Goal: Task Accomplishment & Management: Manage account settings

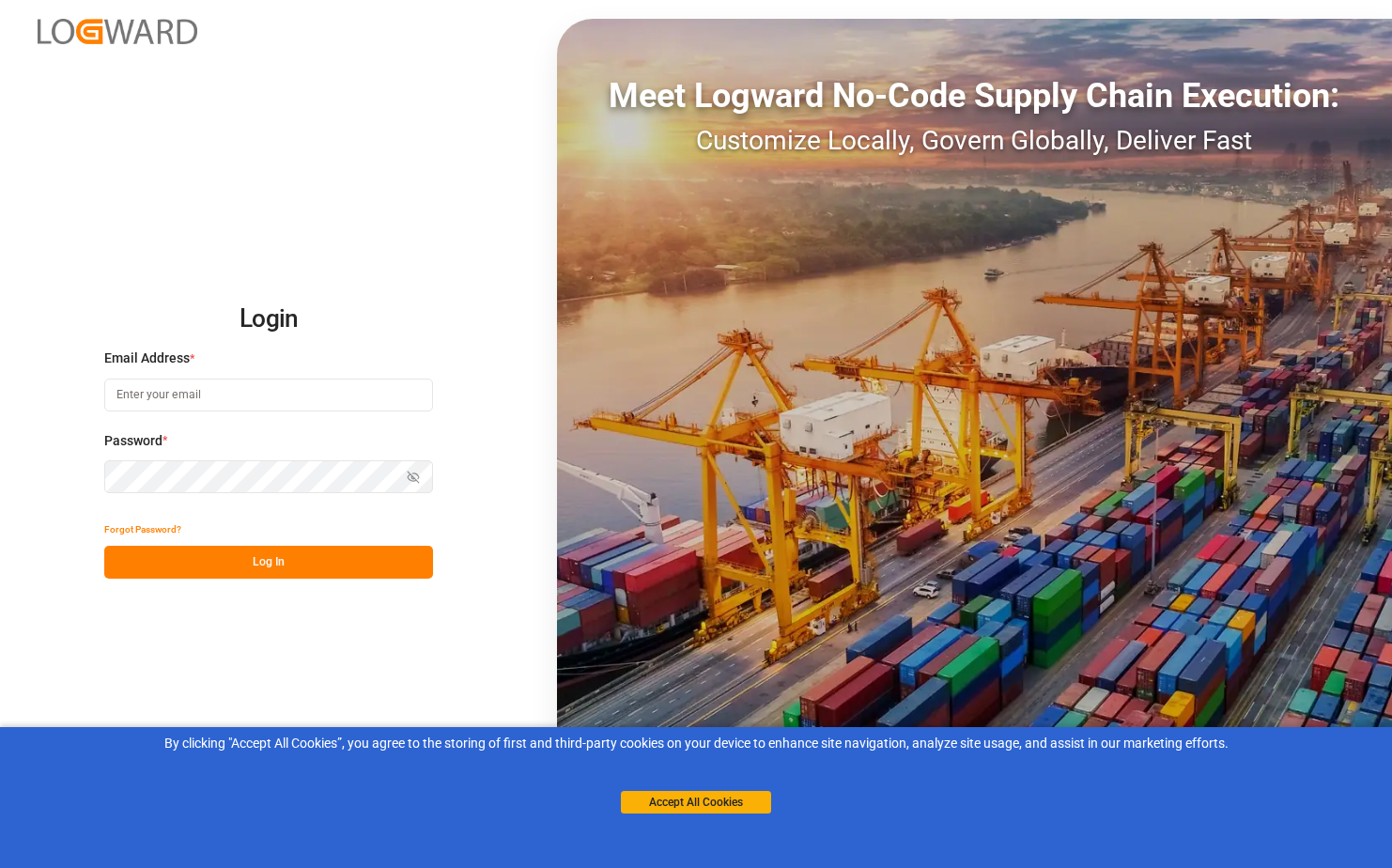
click at [206, 406] on input at bounding box center [268, 395] width 329 height 33
drag, startPoint x: 343, startPoint y: 313, endPoint x: 375, endPoint y: 323, distance: 33.5
click at [343, 315] on h2 "Login" at bounding box center [268, 319] width 329 height 60
click at [185, 385] on input at bounding box center [268, 395] width 329 height 33
type input "N"
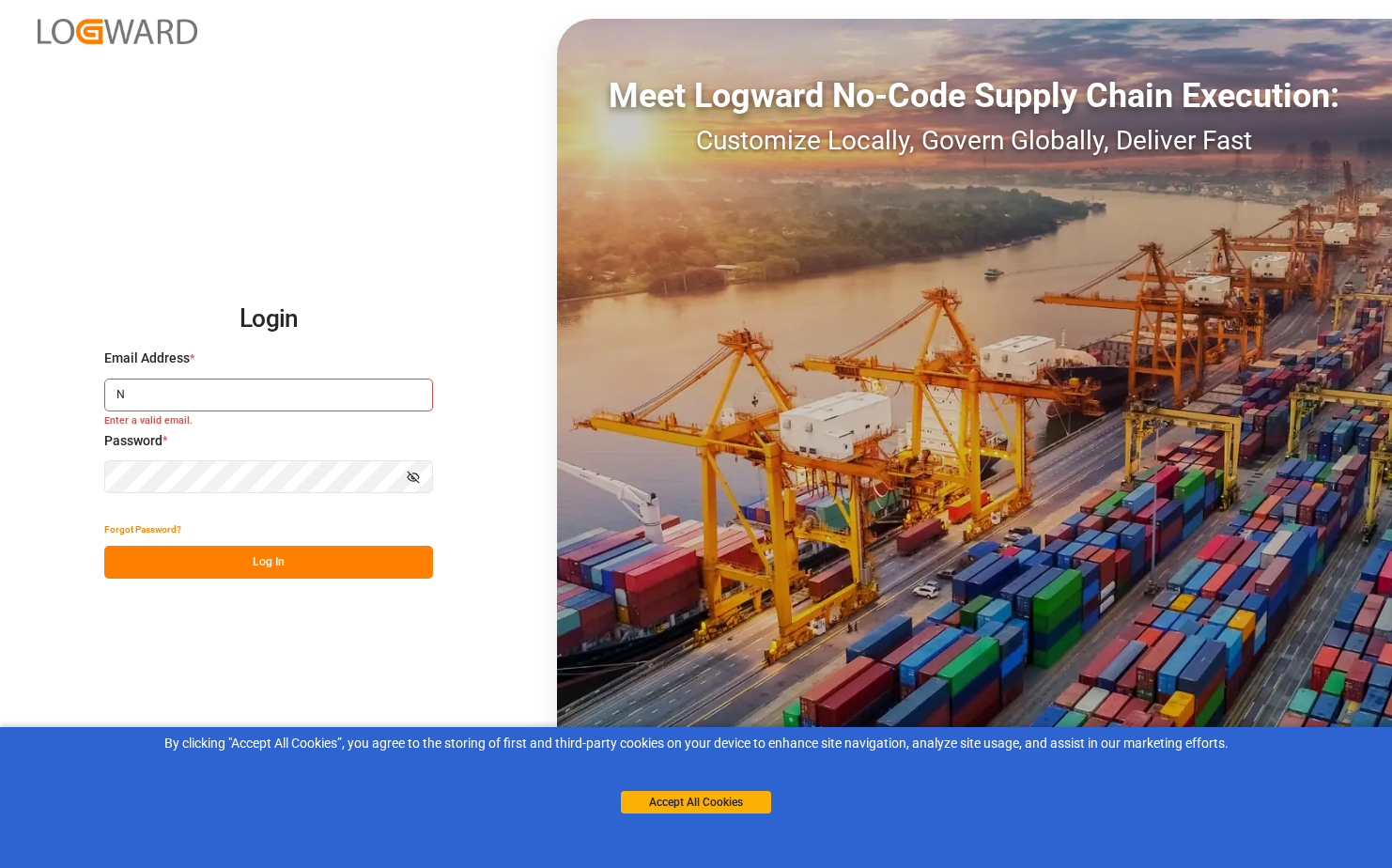
click at [163, 407] on input "N" at bounding box center [268, 395] width 329 height 33
type input "N"
type input "[EMAIL_ADDRESS][DOMAIN_NAME]"
click at [413, 481] on icon "button" at bounding box center [413, 477] width 13 height 13
click at [320, 568] on button "Log In" at bounding box center [268, 562] width 329 height 33
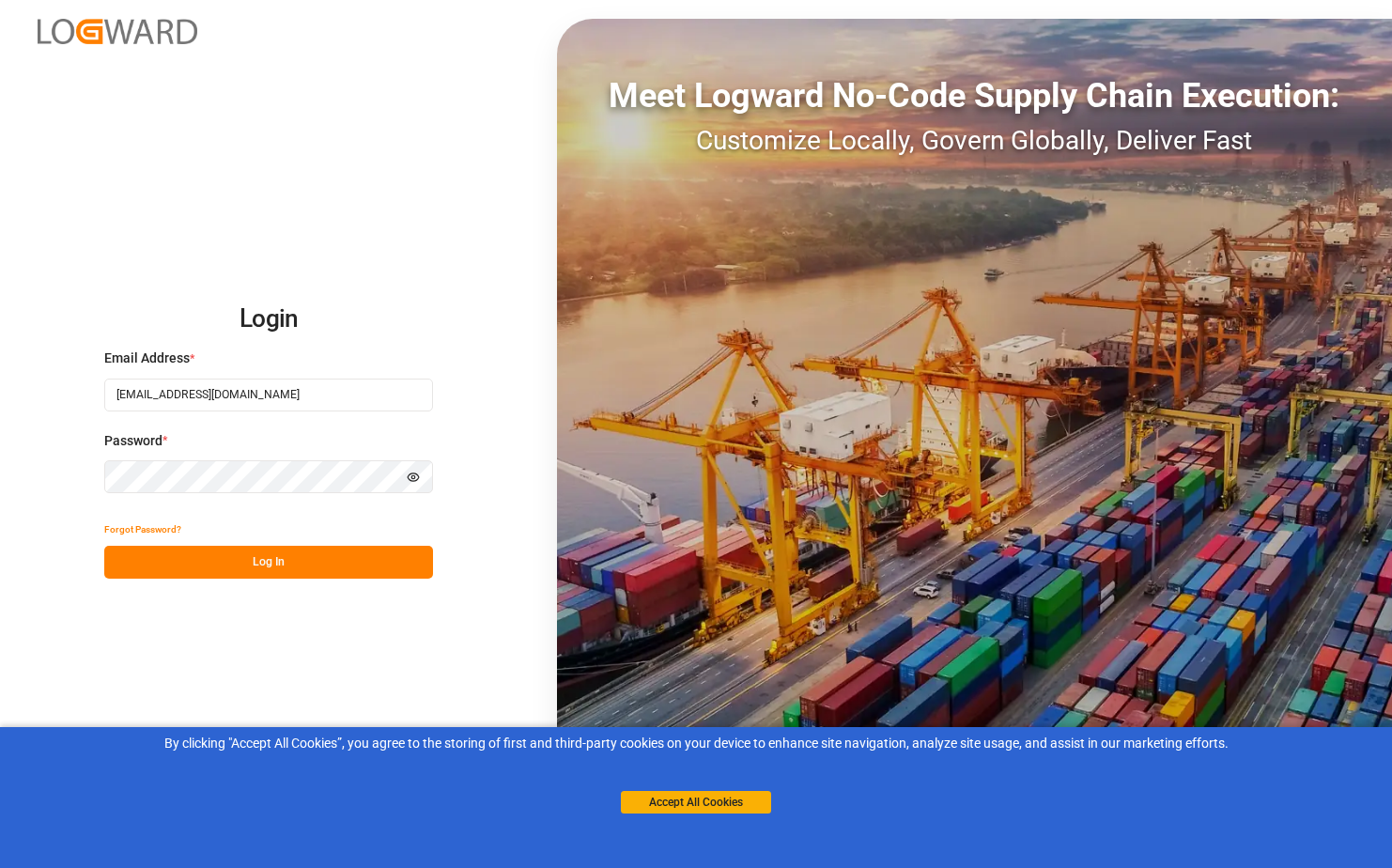
click at [418, 482] on icon "button" at bounding box center [413, 477] width 13 height 13
click at [369, 561] on button "Log In" at bounding box center [268, 562] width 329 height 33
click at [270, 563] on button "Log In" at bounding box center [268, 562] width 329 height 33
click at [144, 537] on button "Forgot Password?" at bounding box center [143, 529] width 77 height 33
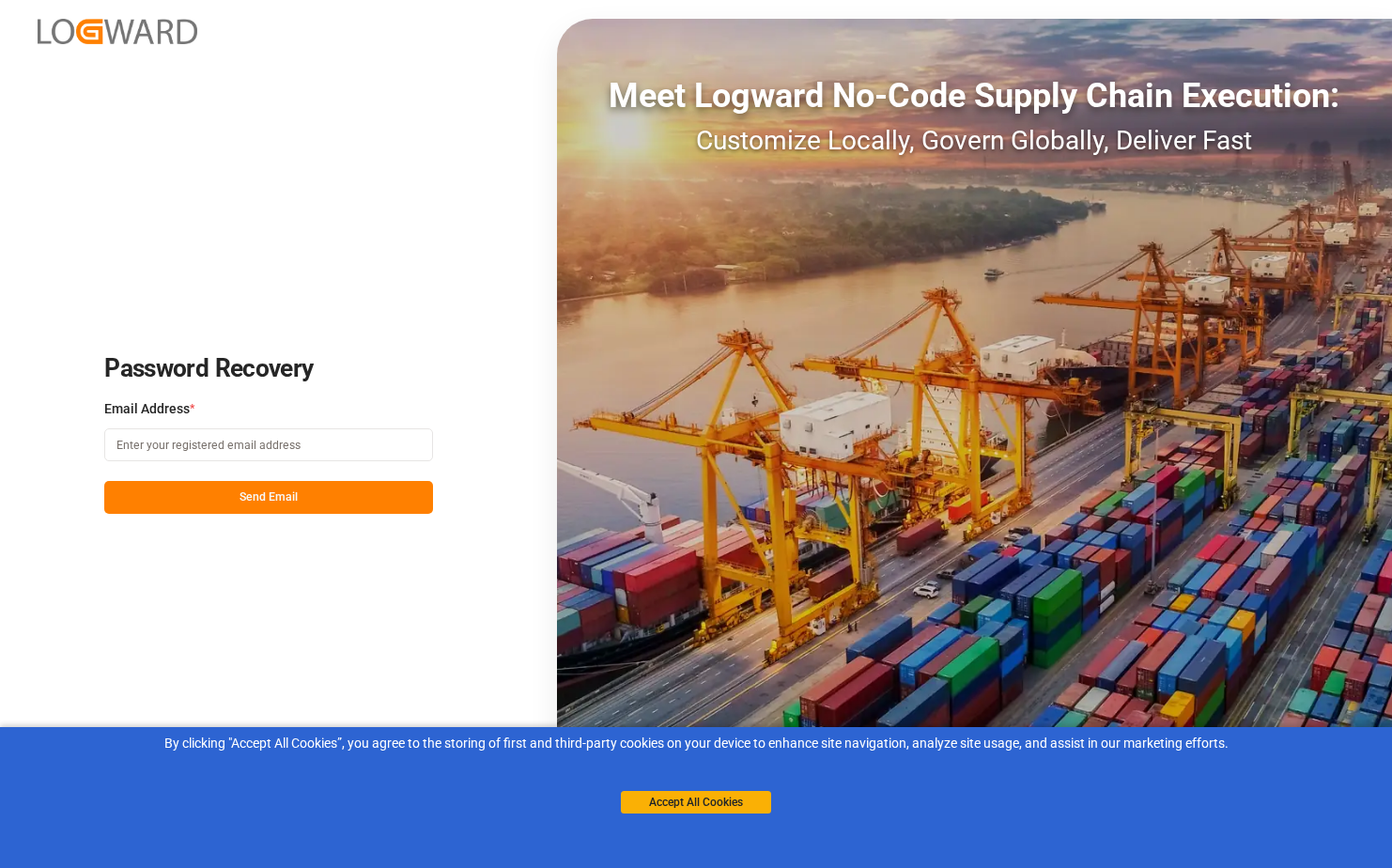
click at [177, 448] on input at bounding box center [268, 444] width 329 height 33
click at [124, 445] on input "[EMAIL_ADDRESS][DOMAIN_NAME]" at bounding box center [268, 444] width 329 height 33
type input "[EMAIL_ADDRESS][DOMAIN_NAME]"
drag, startPoint x: 295, startPoint y: 492, endPoint x: 295, endPoint y: 502, distance: 10.0
click at [295, 502] on button "Send Email" at bounding box center [268, 497] width 329 height 33
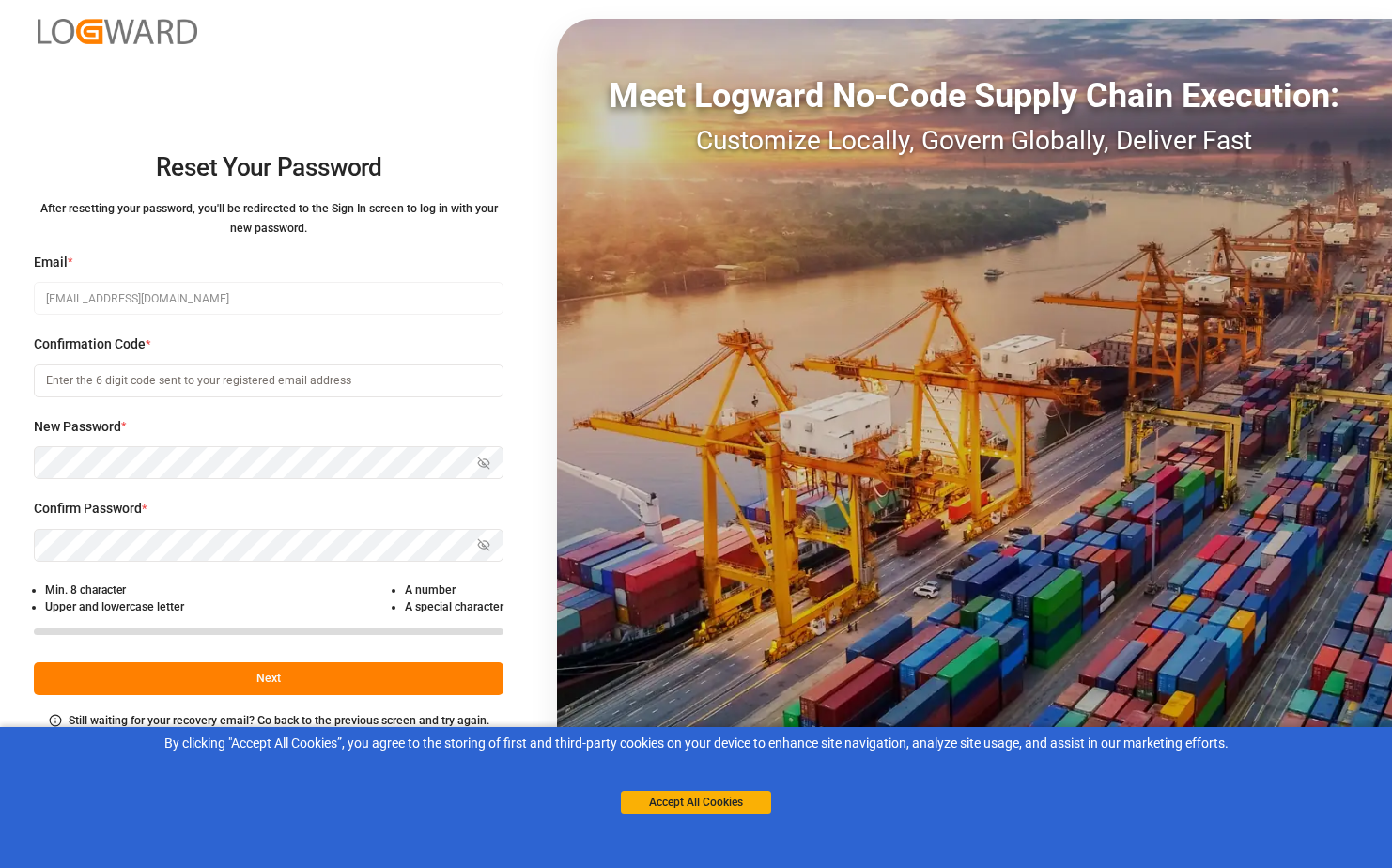
drag, startPoint x: 412, startPoint y: 331, endPoint x: 413, endPoint y: 266, distance: 65.0
click at [413, 266] on label "Email *" at bounding box center [268, 262] width 470 height 20
click at [152, 387] on input at bounding box center [268, 381] width 470 height 33
type input "678554"
click at [478, 458] on icon "button" at bounding box center [484, 463] width 13 height 13
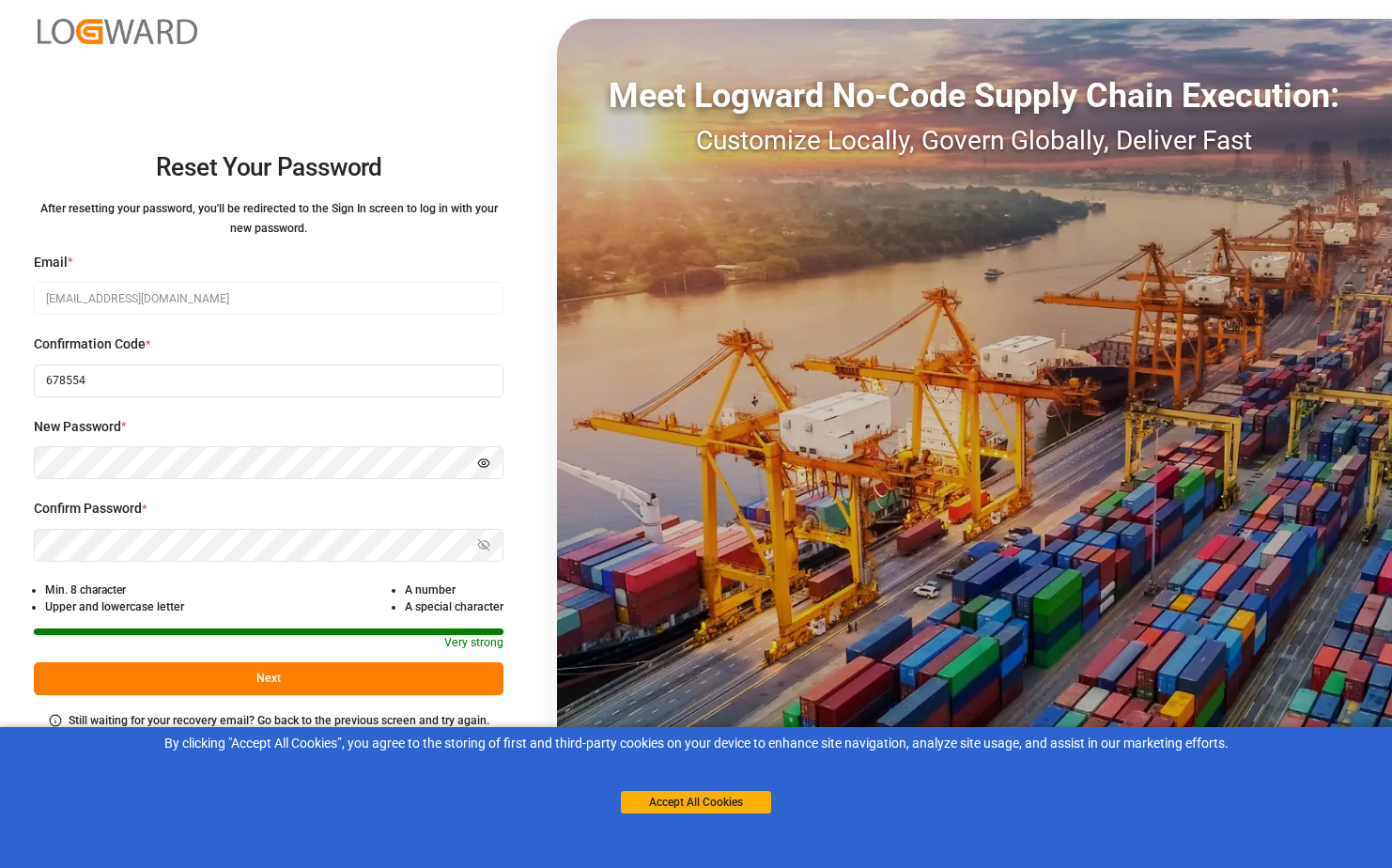
click at [24, 456] on div "Reset Your Password After resetting your password, you'll be redirected to the …" at bounding box center [696, 434] width 1392 height 868
click at [480, 546] on icon "button" at bounding box center [484, 545] width 13 height 13
click at [349, 673] on button "Next" at bounding box center [268, 678] width 470 height 33
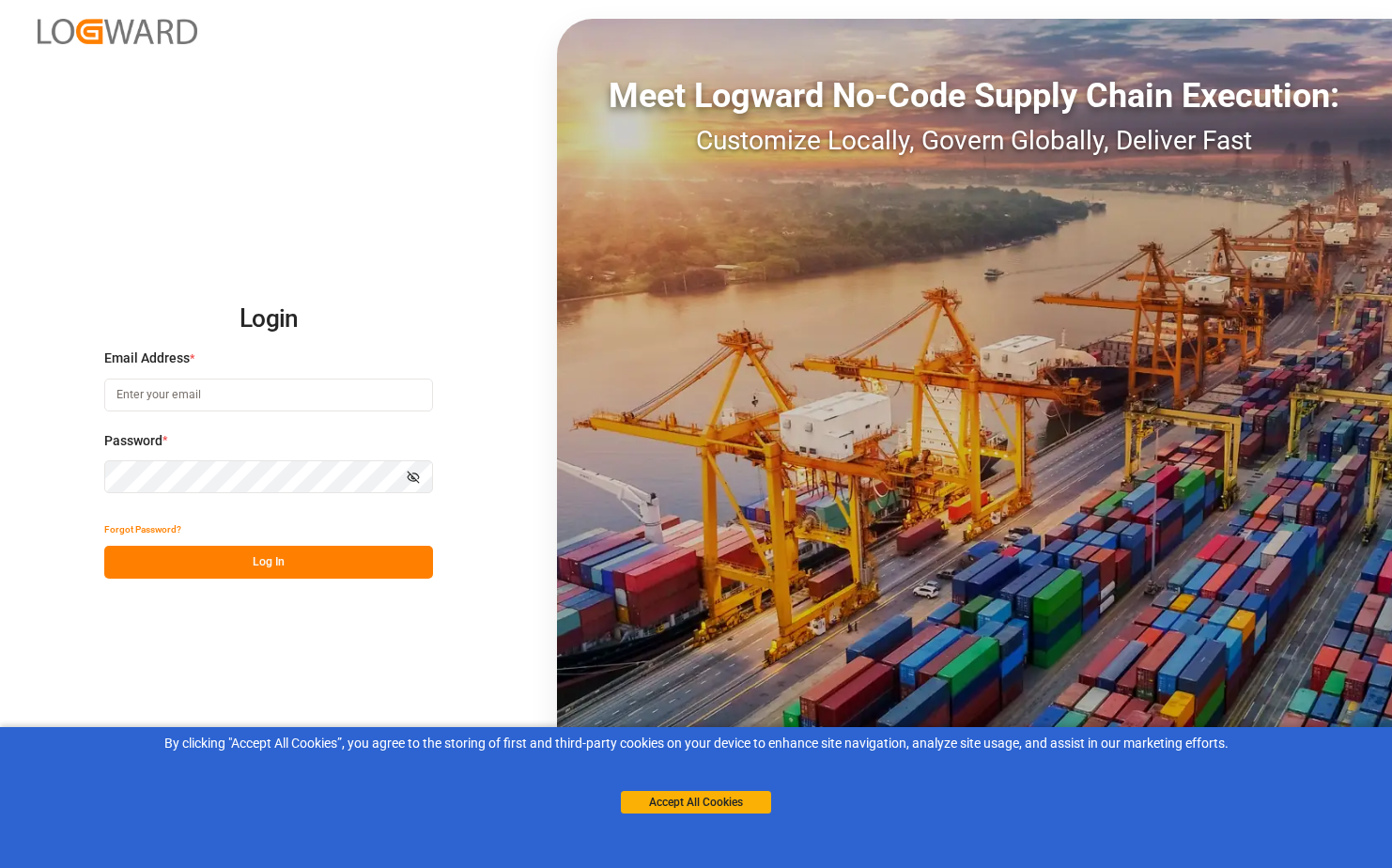
click at [414, 480] on icon "button" at bounding box center [413, 477] width 13 height 13
click at [330, 562] on button "Log In" at bounding box center [268, 562] width 329 height 33
click at [177, 397] on input at bounding box center [268, 395] width 329 height 33
type input "[EMAIL_ADDRESS][DOMAIN_NAME]"
click at [310, 557] on button "Log In" at bounding box center [268, 562] width 329 height 33
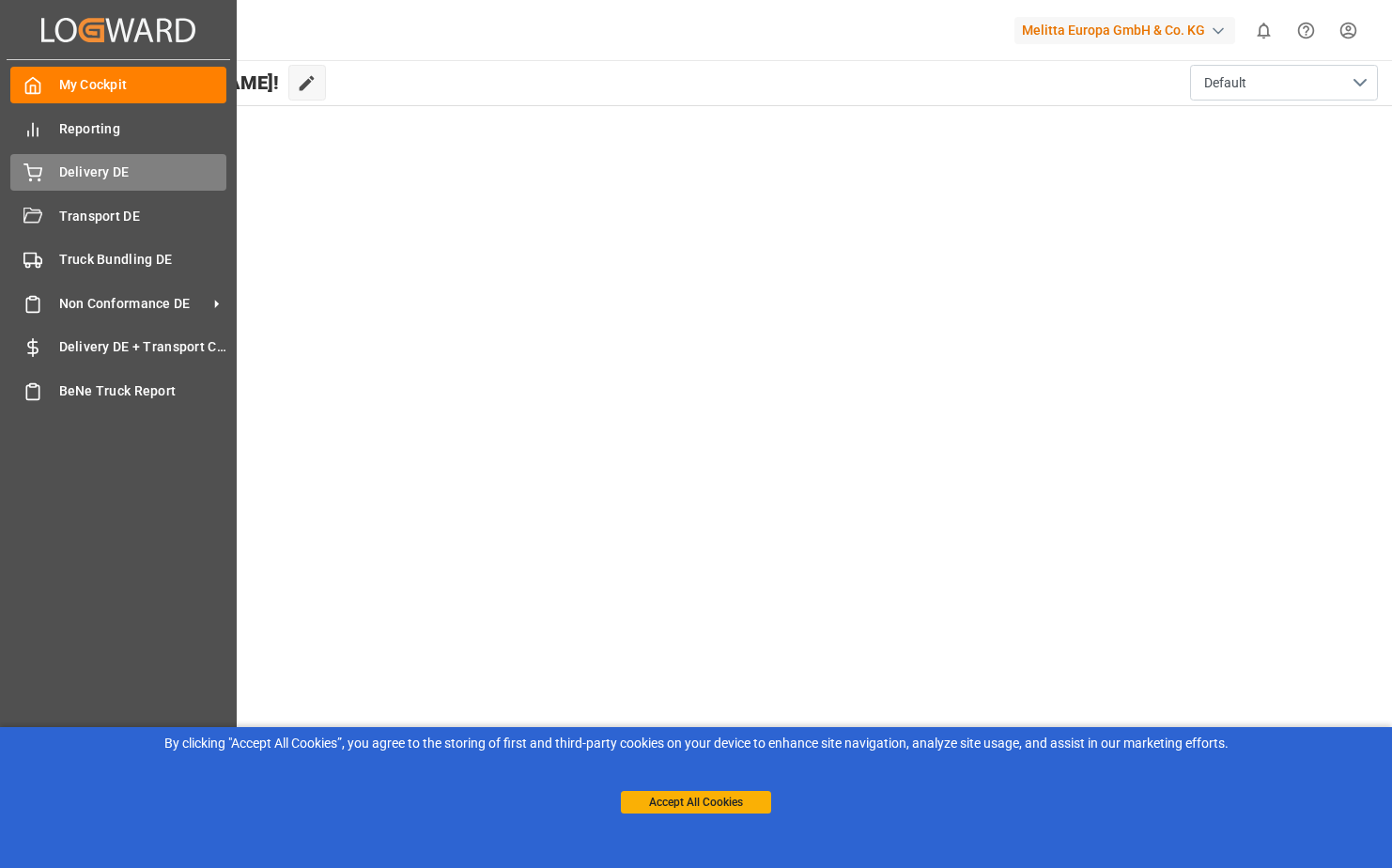
click at [101, 178] on span "Delivery DE" at bounding box center [144, 172] width 168 height 20
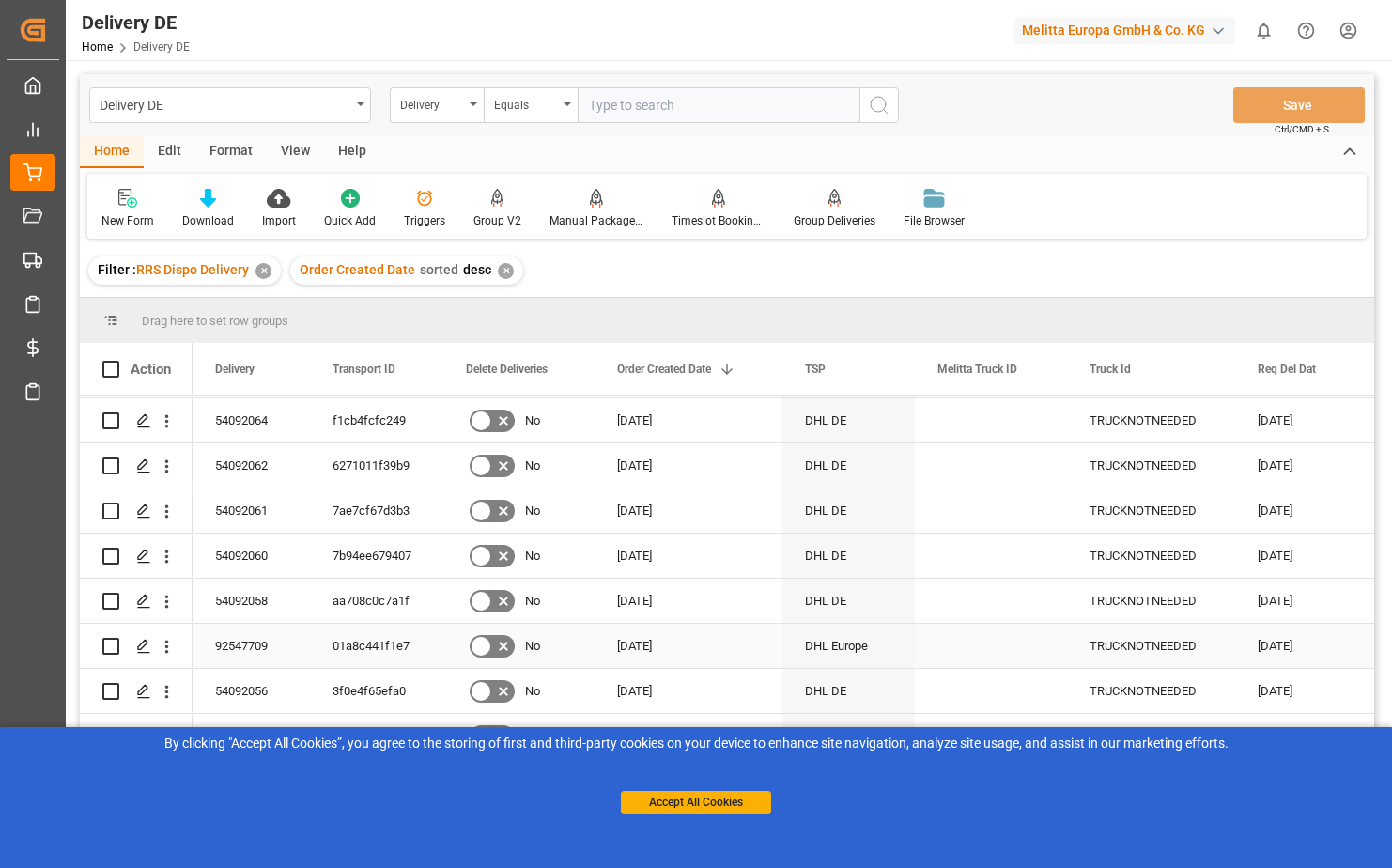
scroll to position [939, 0]
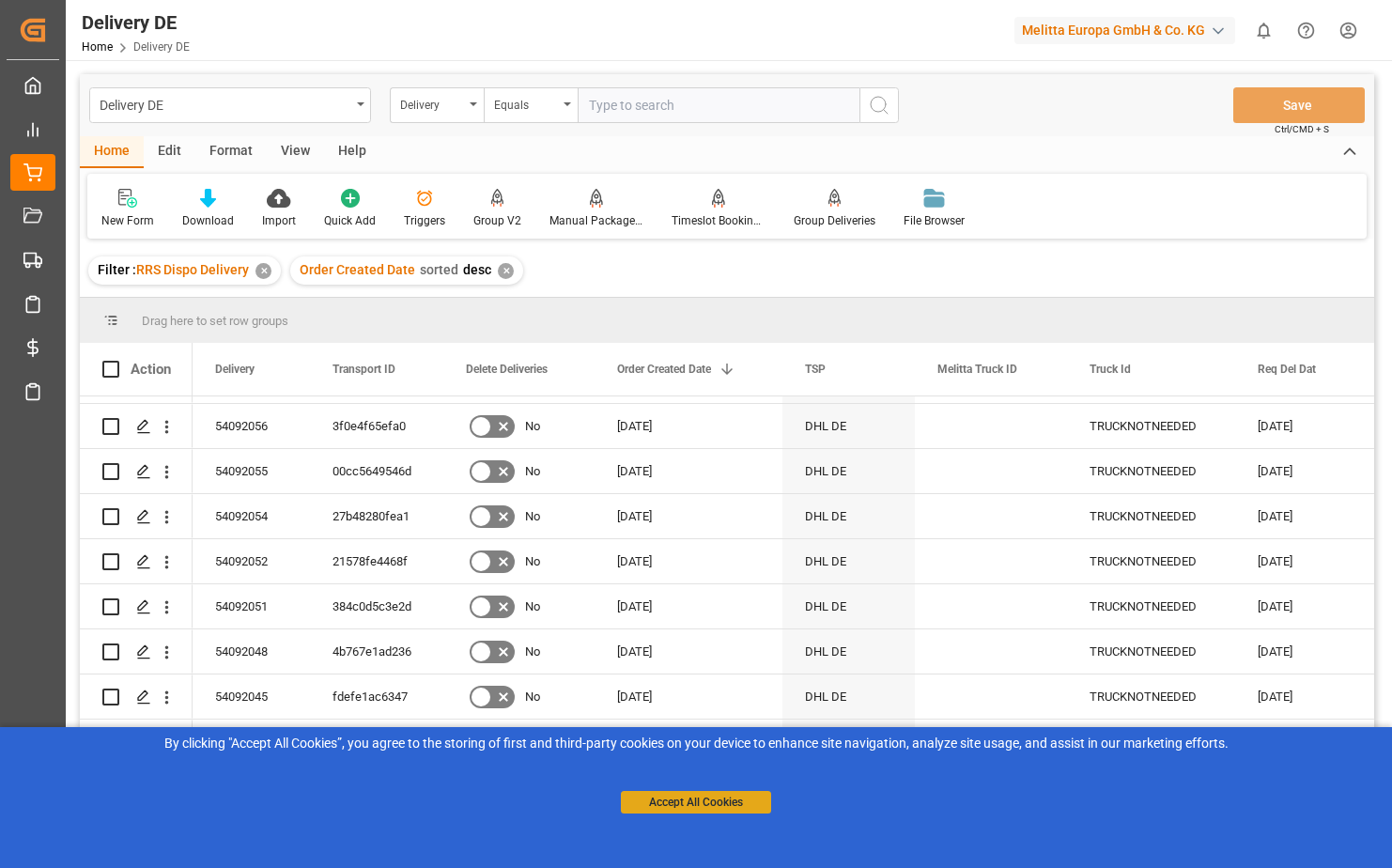
click at [708, 799] on button "Accept All Cookies" at bounding box center [696, 802] width 150 height 23
